Goal: Entertainment & Leisure: Consume media (video, audio)

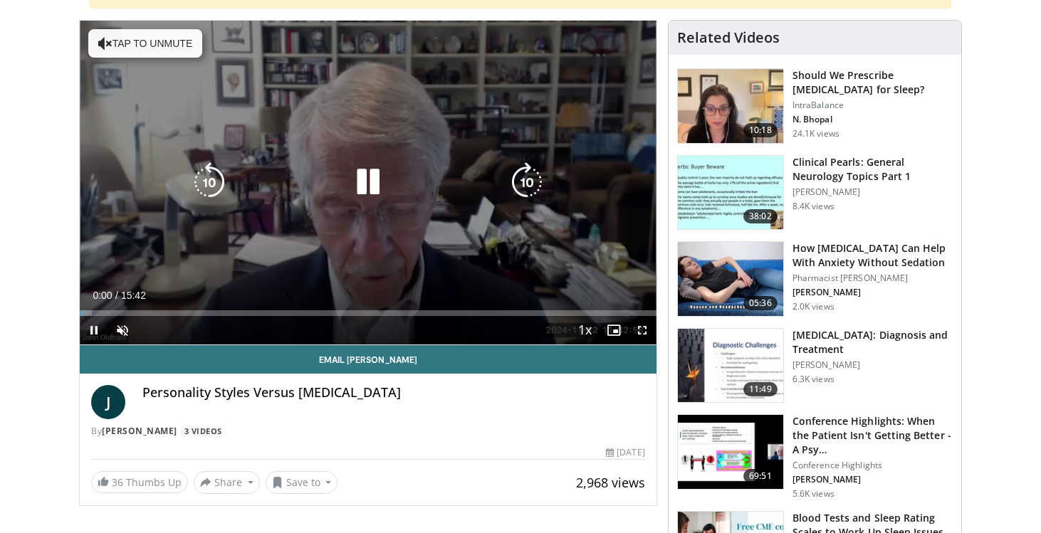
scroll to position [206, 0]
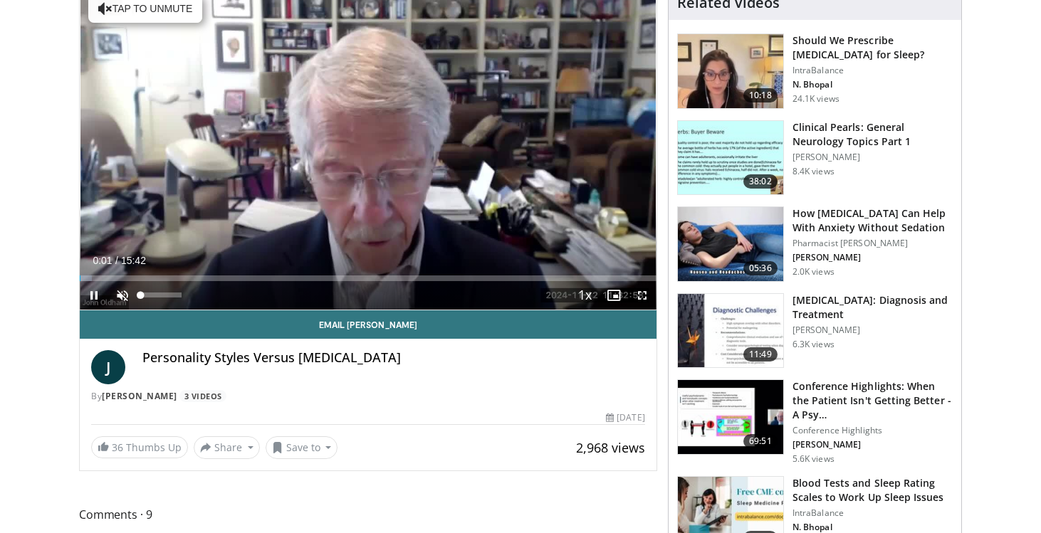
click at [122, 295] on span "Video Player" at bounding box center [122, 295] width 28 height 28
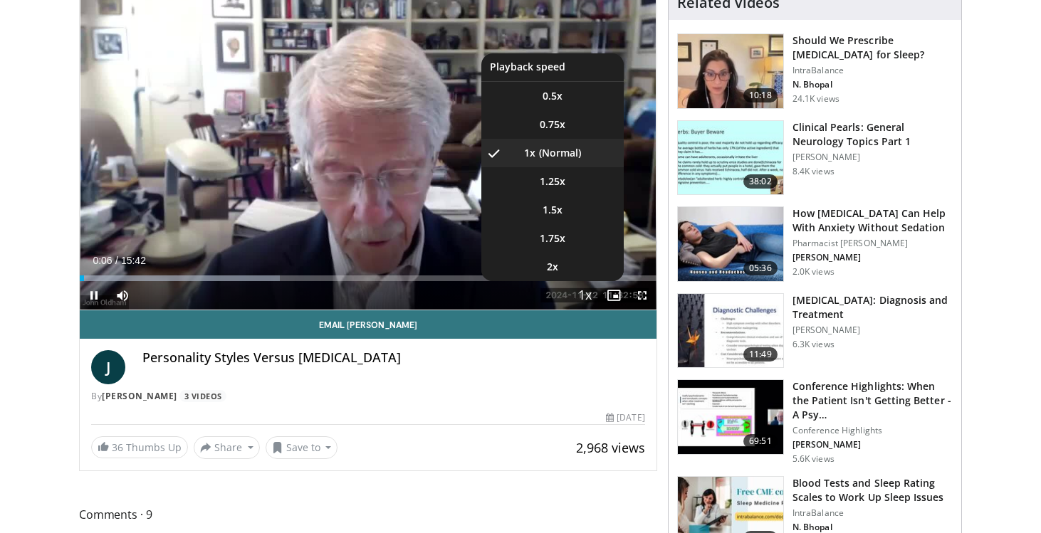
click at [588, 296] on span "Video Player" at bounding box center [585, 296] width 20 height 28
click at [570, 207] on li "1.5x" at bounding box center [552, 210] width 142 height 28
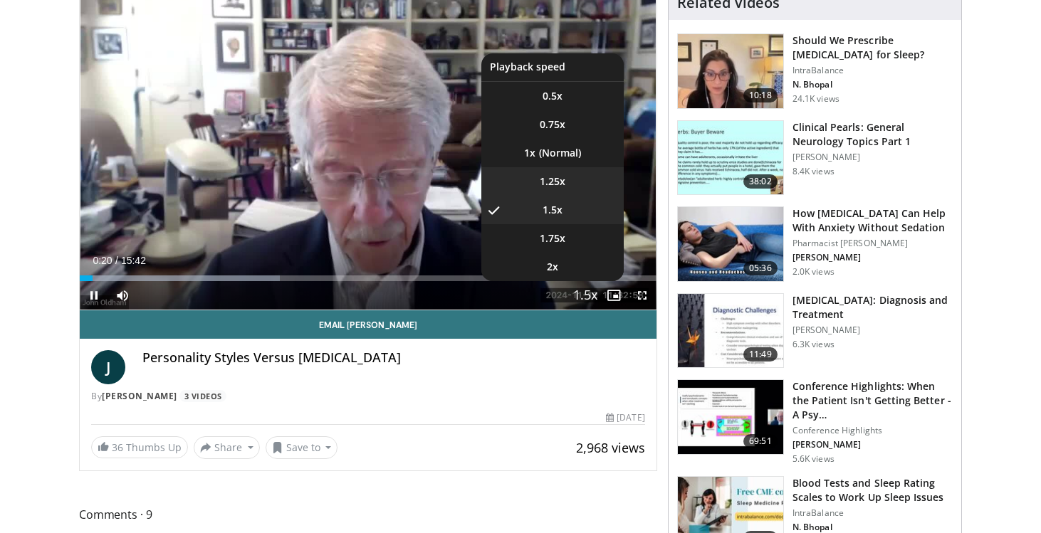
click at [565, 184] on li "1.25x" at bounding box center [552, 181] width 142 height 28
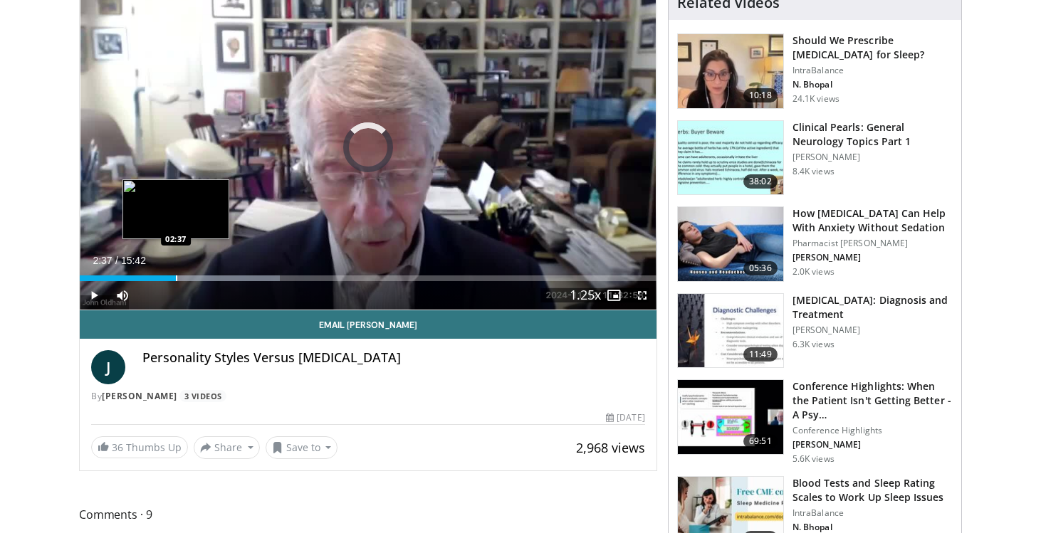
click at [176, 278] on div "Progress Bar" at bounding box center [176, 279] width 1 height 6
click at [164, 278] on div "Progress Bar" at bounding box center [164, 279] width 1 height 6
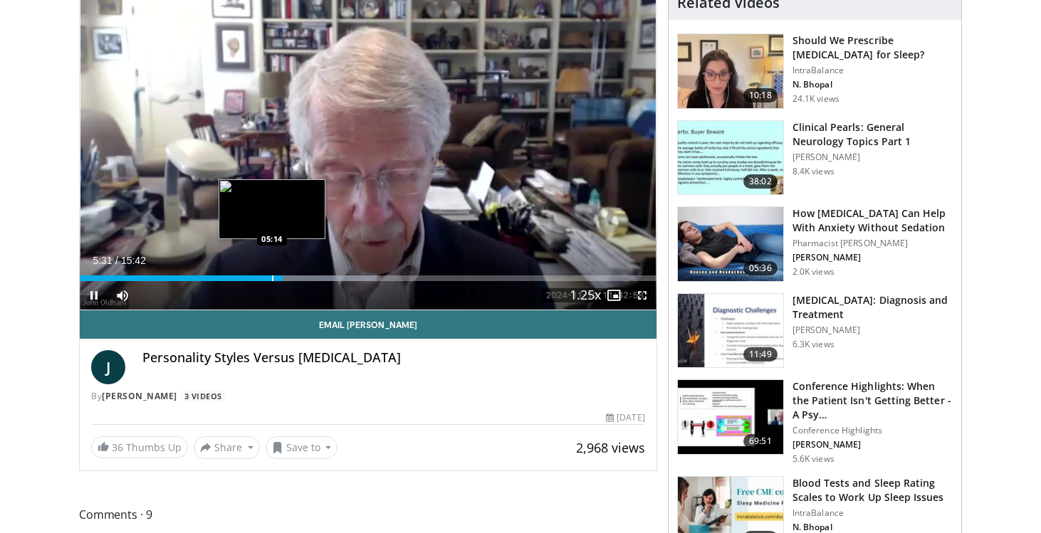
click at [272, 279] on div "Progress Bar" at bounding box center [272, 279] width 1 height 6
click at [262, 277] on div "Progress Bar" at bounding box center [262, 279] width 1 height 6
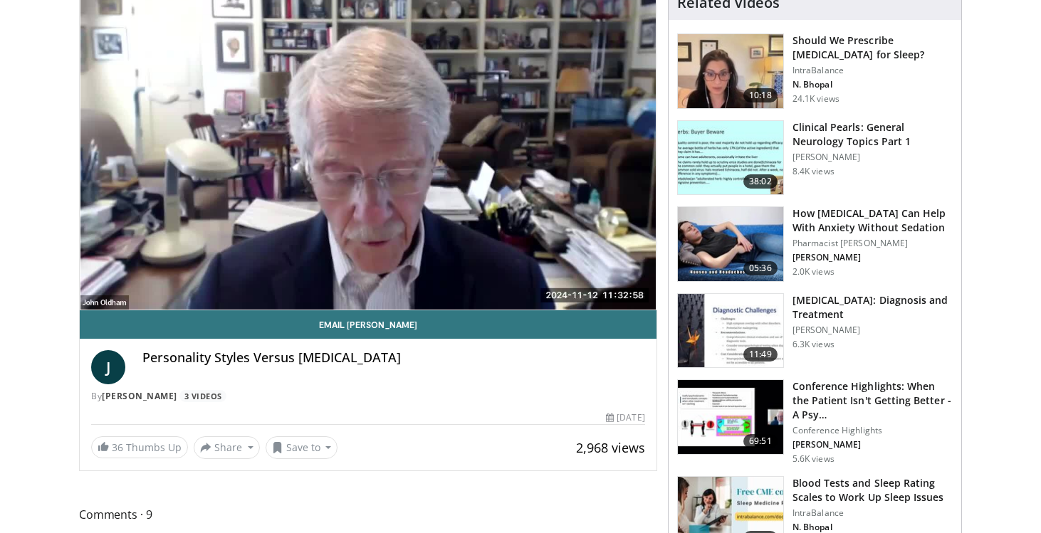
click at [258, 277] on div "10 seconds Tap to unmute" at bounding box center [368, 148] width 577 height 324
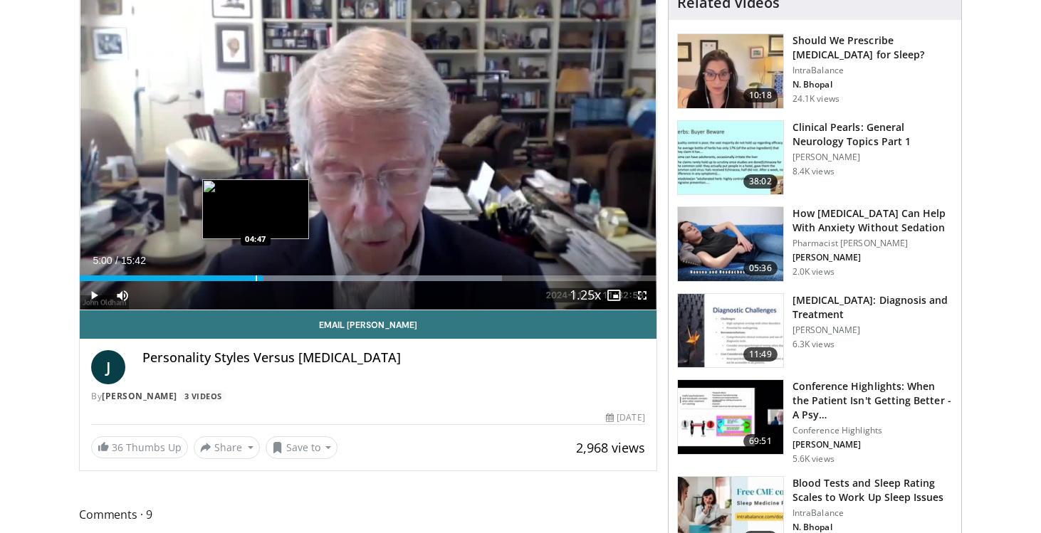
click at [256, 278] on div "Progress Bar" at bounding box center [256, 279] width 1 height 6
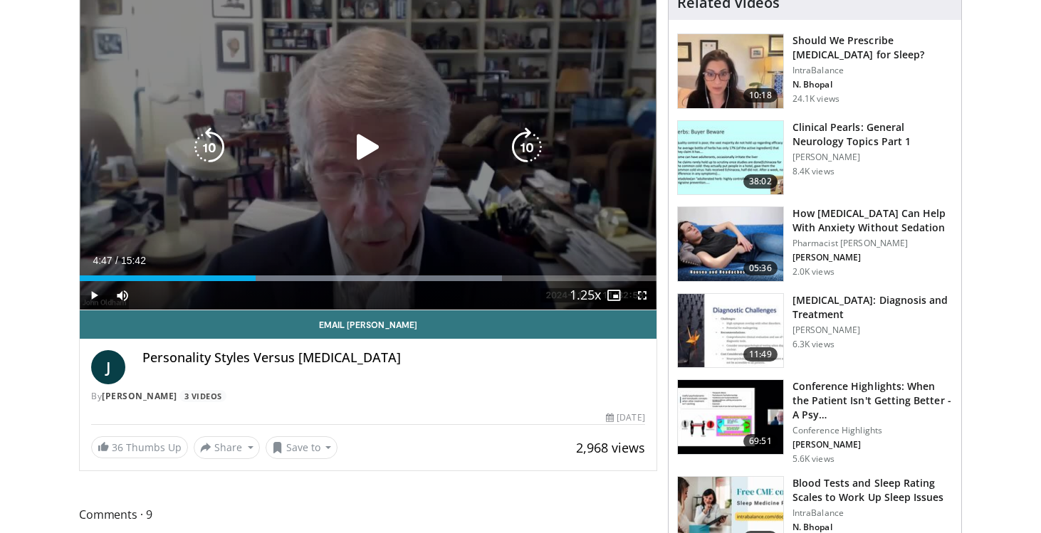
click at [225, 240] on div "10 seconds Tap to unmute" at bounding box center [368, 148] width 577 height 324
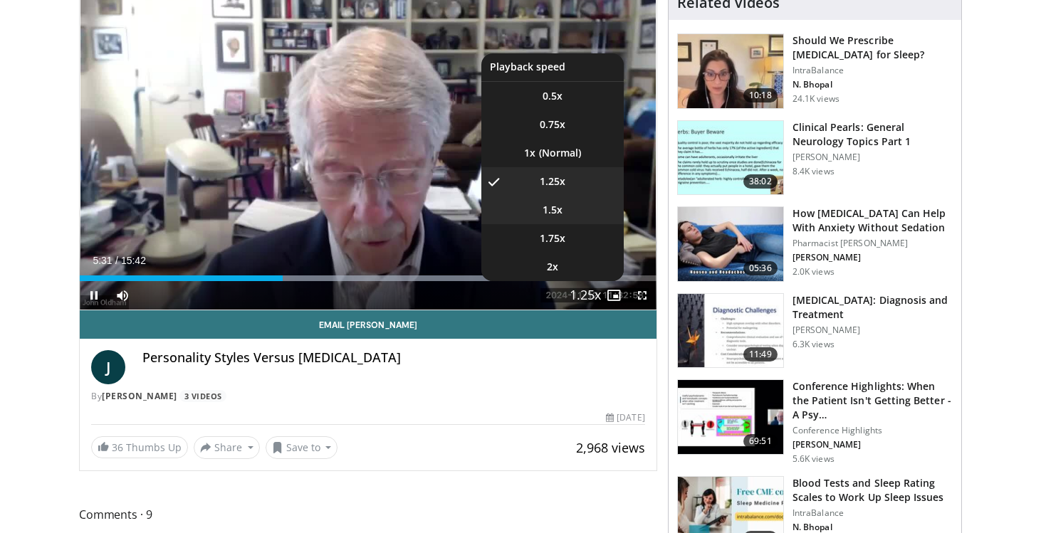
click at [566, 218] on li "1.5x" at bounding box center [552, 210] width 142 height 28
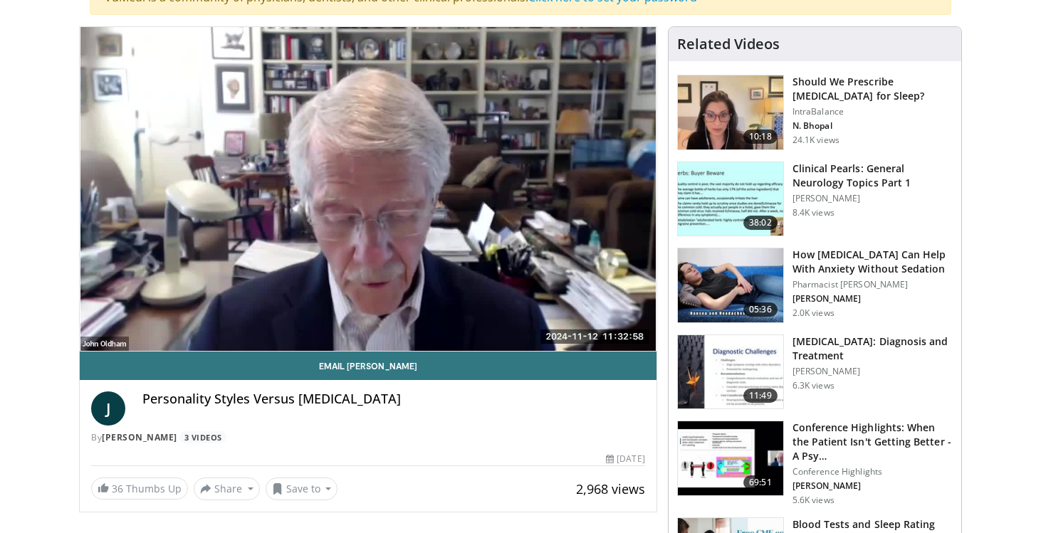
scroll to position [163, 0]
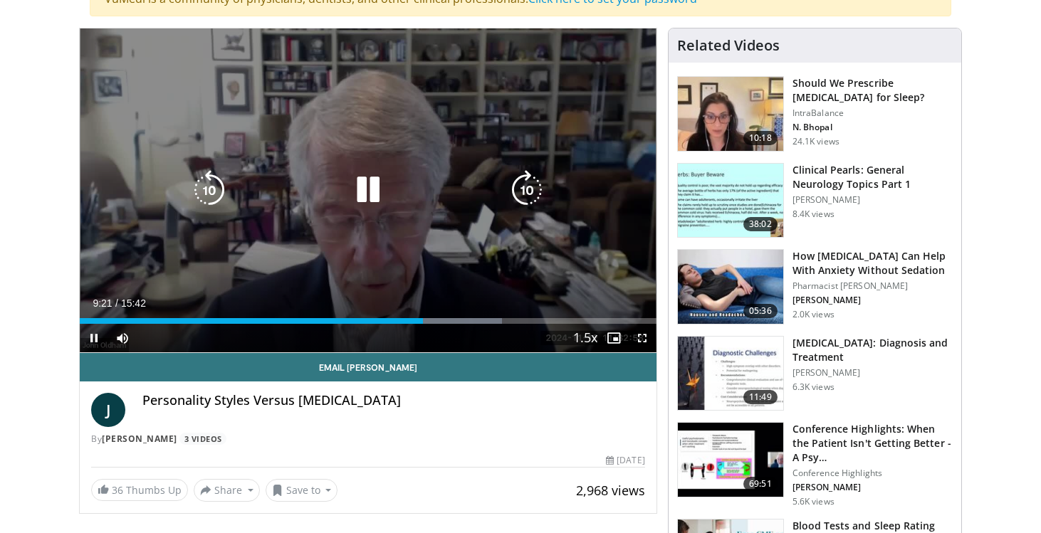
click at [372, 188] on icon "Video Player" at bounding box center [368, 190] width 40 height 40
click at [365, 193] on icon "Video Player" at bounding box center [368, 190] width 40 height 40
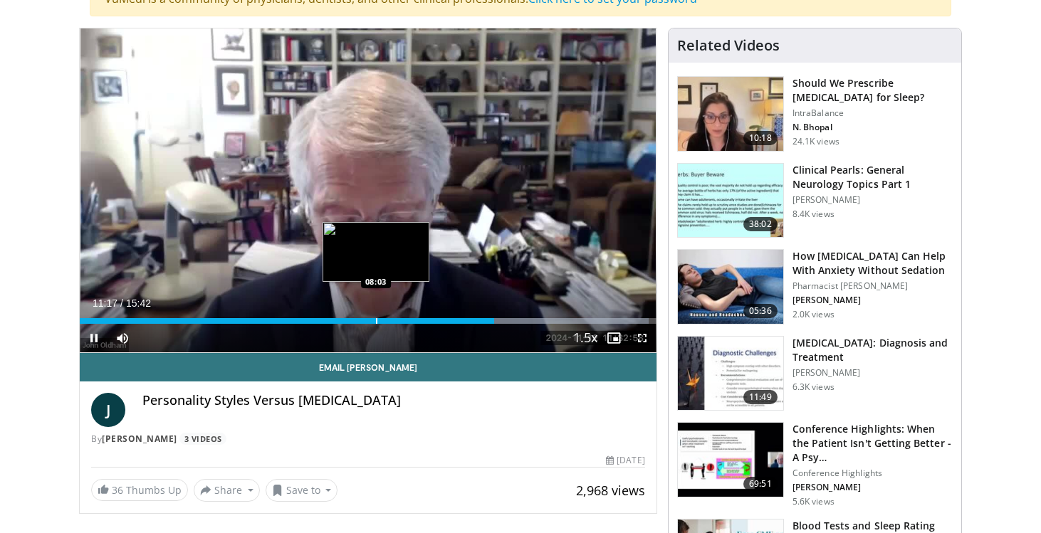
click at [376, 322] on div "Progress Bar" at bounding box center [376, 321] width 1 height 6
click at [372, 320] on div "Progress Bar" at bounding box center [372, 321] width 1 height 6
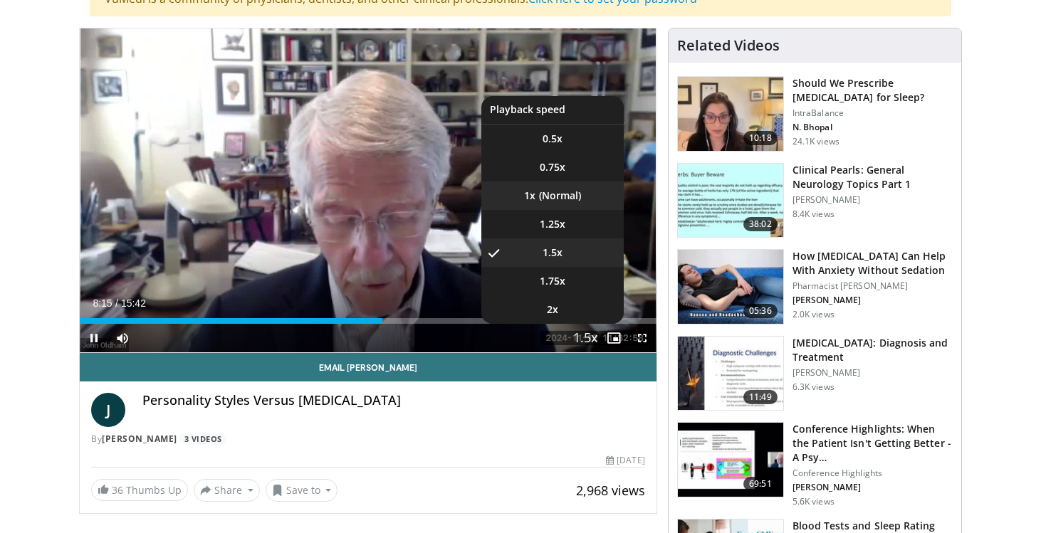
click at [560, 193] on li "1x" at bounding box center [552, 196] width 142 height 28
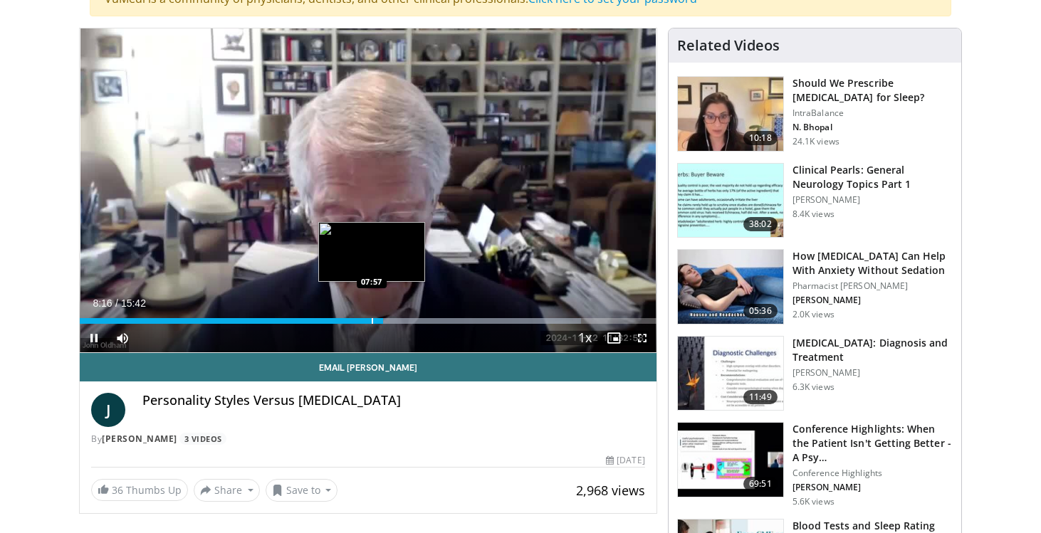
click at [372, 316] on div "Loaded : 87.00% 08:16 07:57" at bounding box center [368, 317] width 577 height 14
click at [363, 320] on div "Loaded : 88.41% 07:59 07:44" at bounding box center [368, 321] width 577 height 6
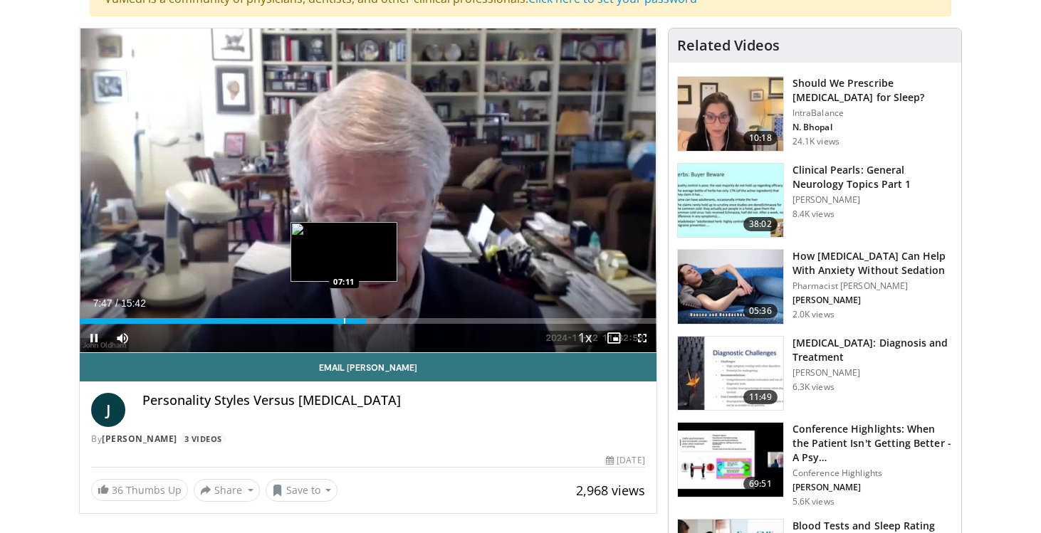
click at [343, 320] on div "Loaded : 49.45% 07:47 07:11" at bounding box center [368, 321] width 577 height 6
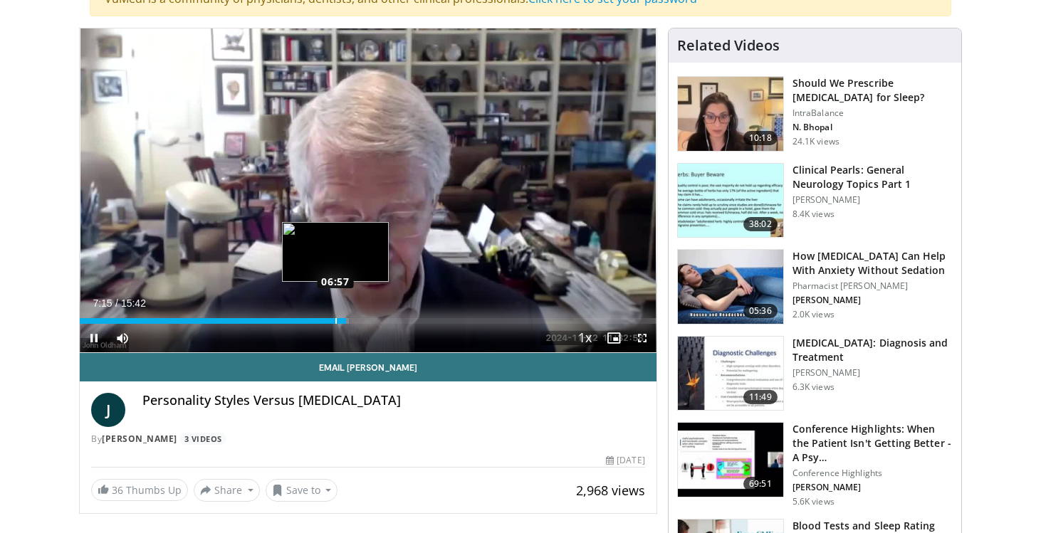
click at [335, 319] on div "Progress Bar" at bounding box center [335, 321] width 1 height 6
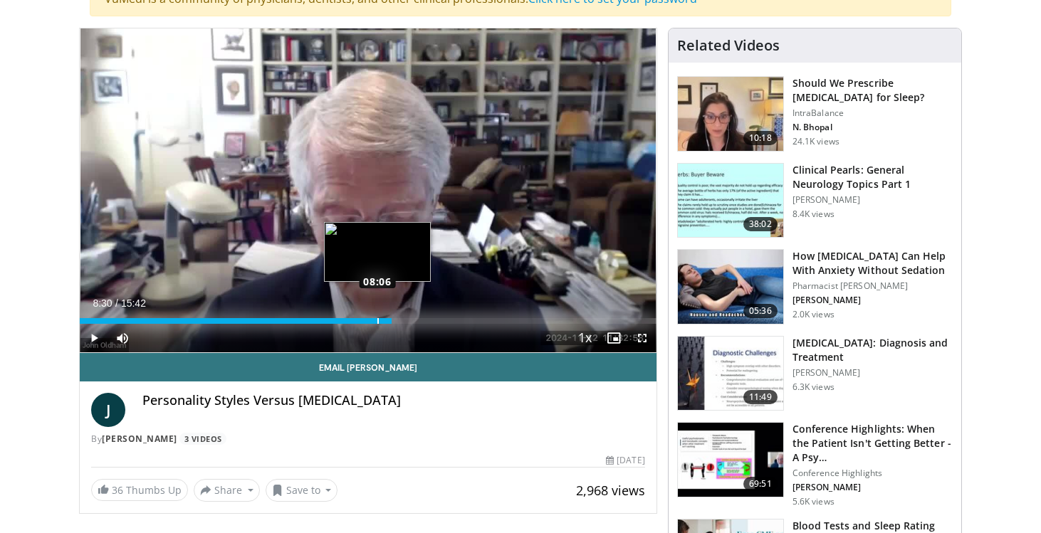
click at [377, 321] on div "Progress Bar" at bounding box center [377, 321] width 1 height 6
click at [374, 320] on div "Progress Bar" at bounding box center [374, 321] width 1 height 6
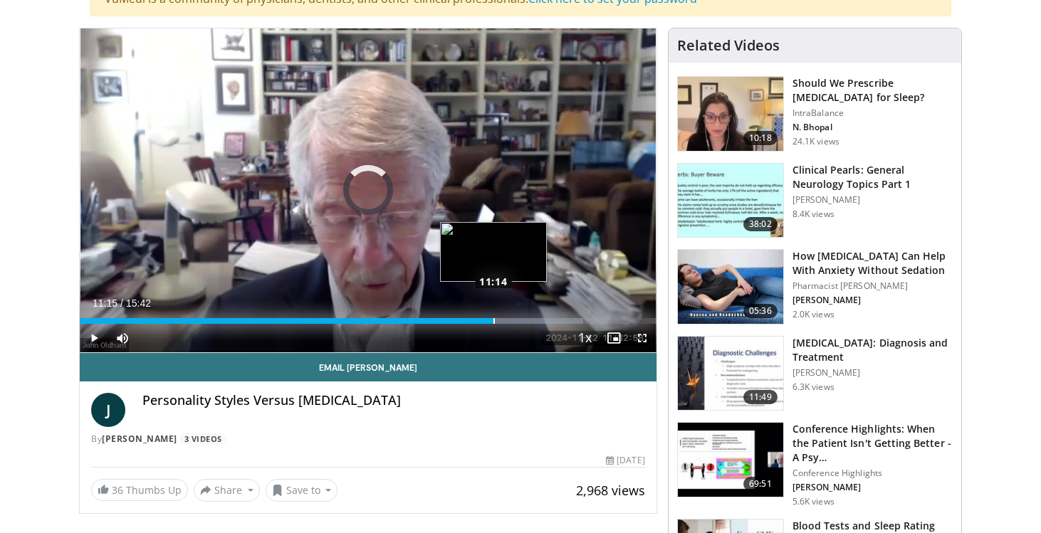
click at [493, 321] on div "Progress Bar" at bounding box center [493, 321] width 1 height 6
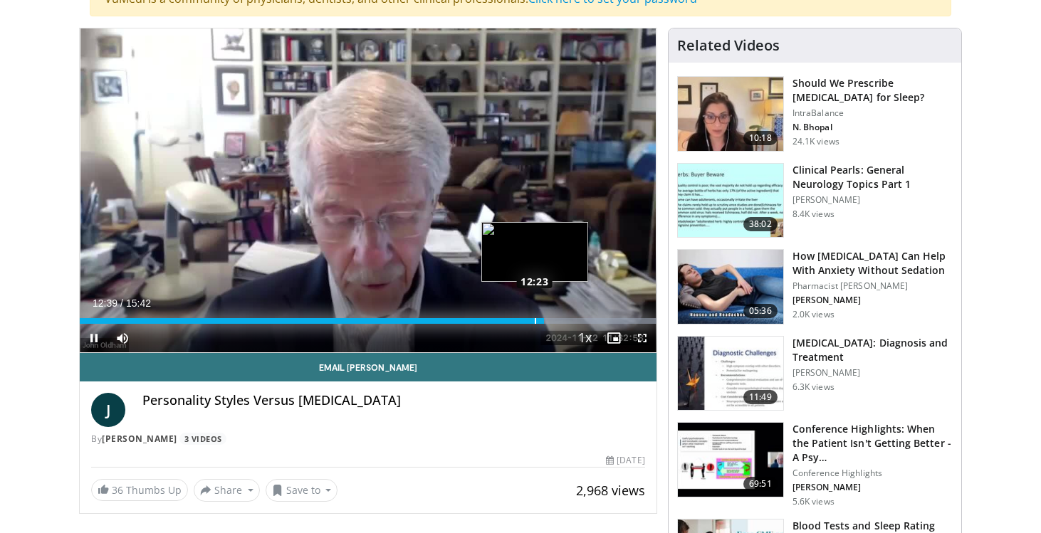
click at [535, 321] on div "Progress Bar" at bounding box center [535, 321] width 1 height 6
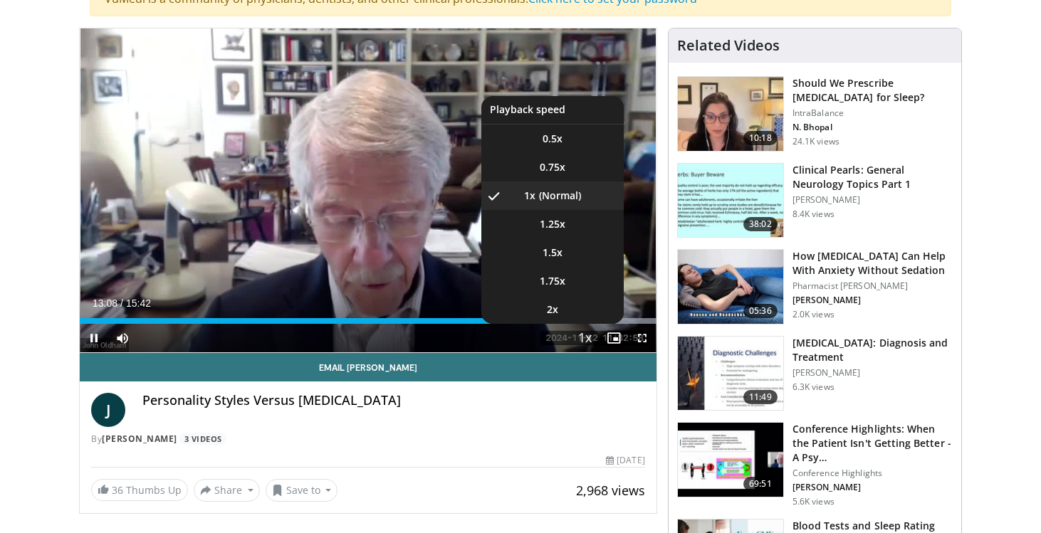
click at [588, 333] on span "Video Player" at bounding box center [585, 339] width 20 height 28
click at [565, 254] on li "1.5x" at bounding box center [552, 252] width 142 height 28
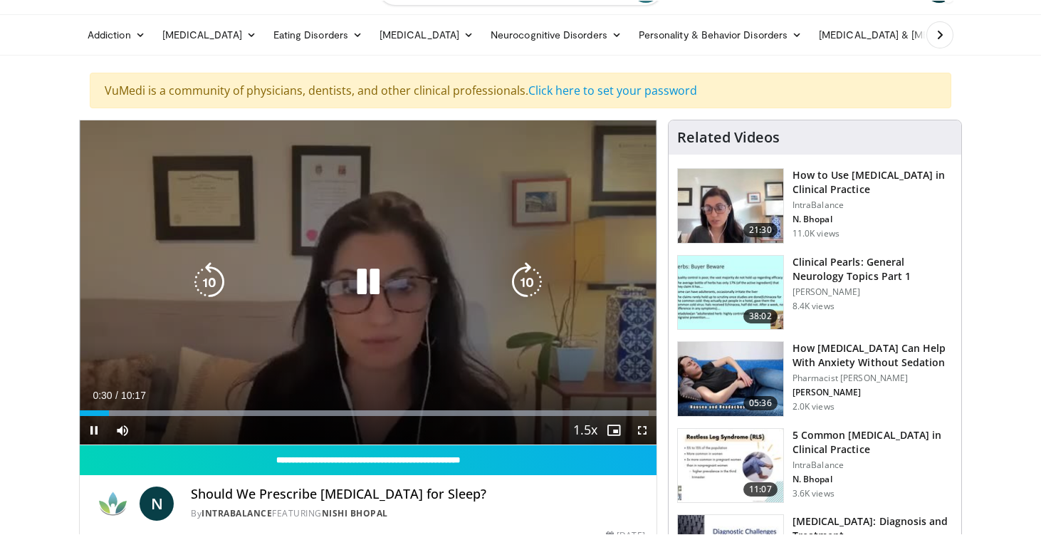
scroll to position [75, 0]
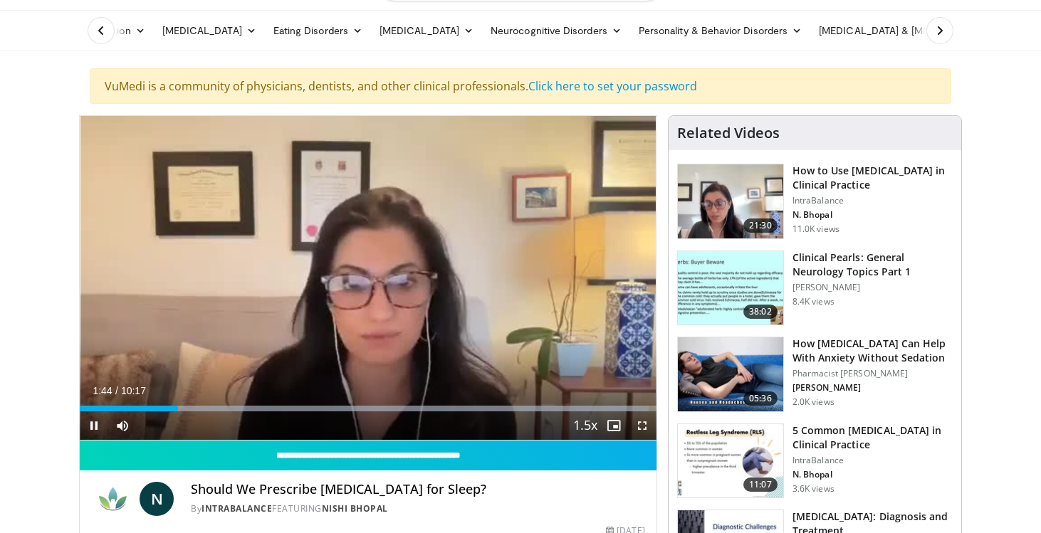
click at [97, 424] on span "Video Player" at bounding box center [94, 425] width 28 height 28
